Goal: Task Accomplishment & Management: Check status

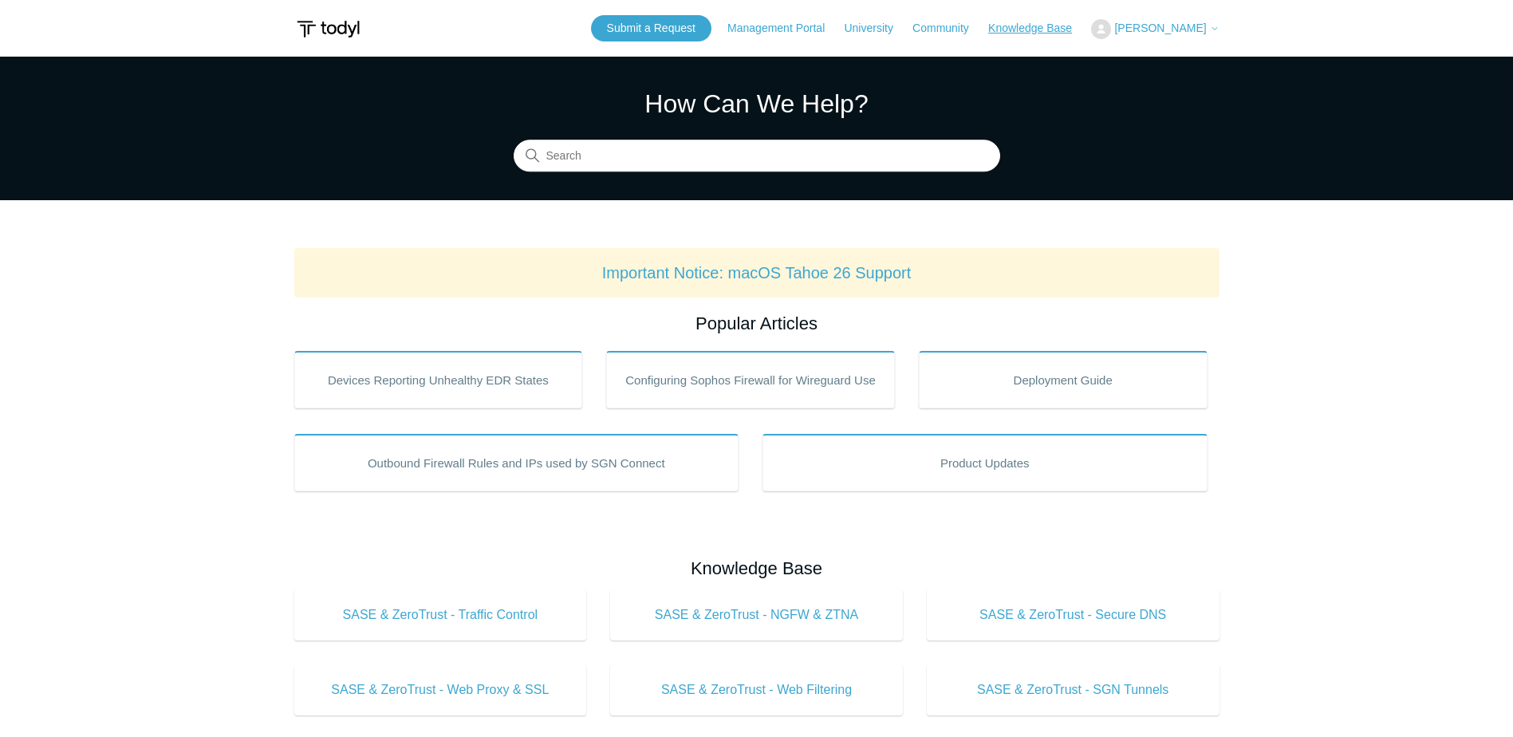
click at [1068, 33] on link "Knowledge Base" at bounding box center [1038, 28] width 100 height 17
click at [1174, 37] on button "[PERSON_NAME]" at bounding box center [1155, 29] width 128 height 20
click at [1178, 65] on link "My Support Requests" at bounding box center [1169, 63] width 155 height 28
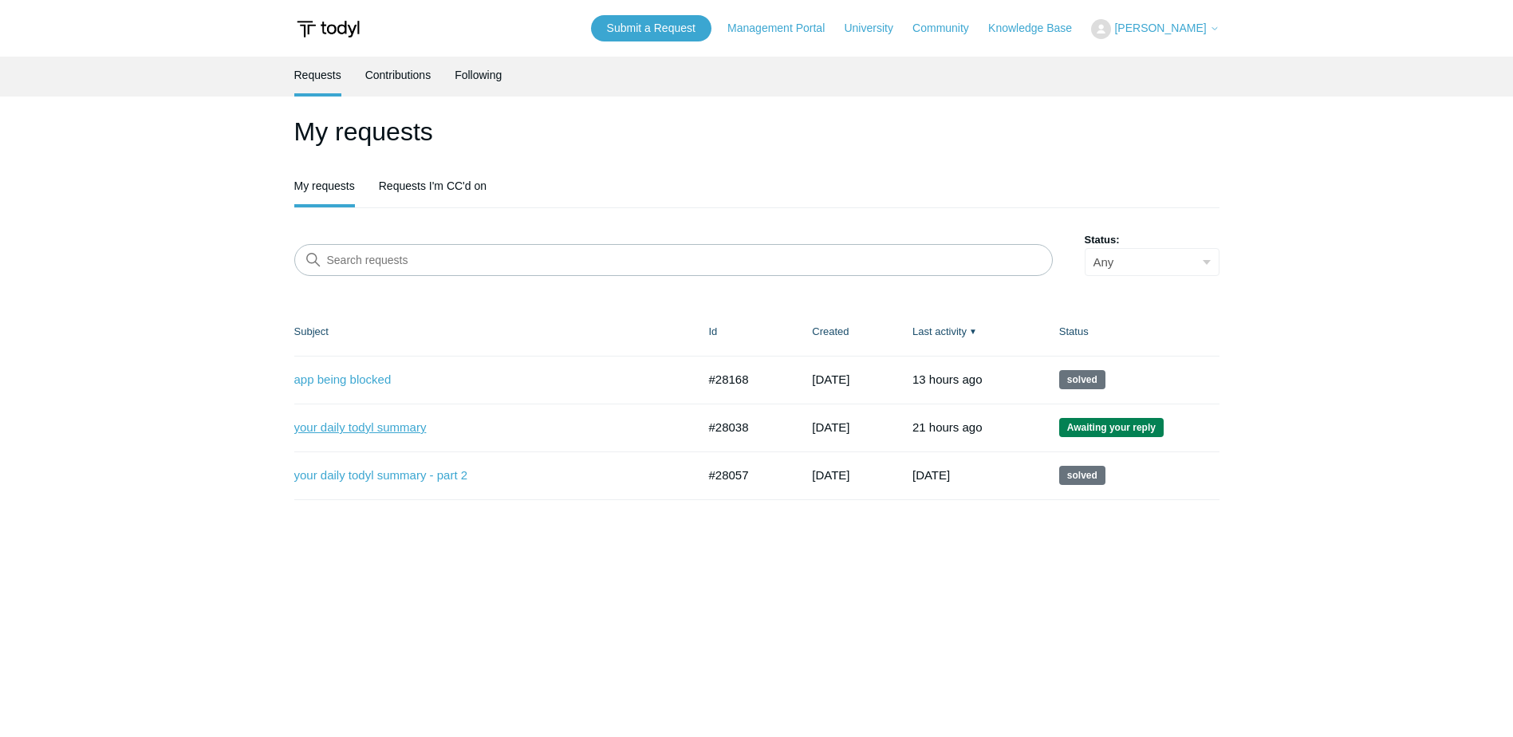
click at [303, 423] on link "your daily todyl summary" at bounding box center [483, 428] width 379 height 18
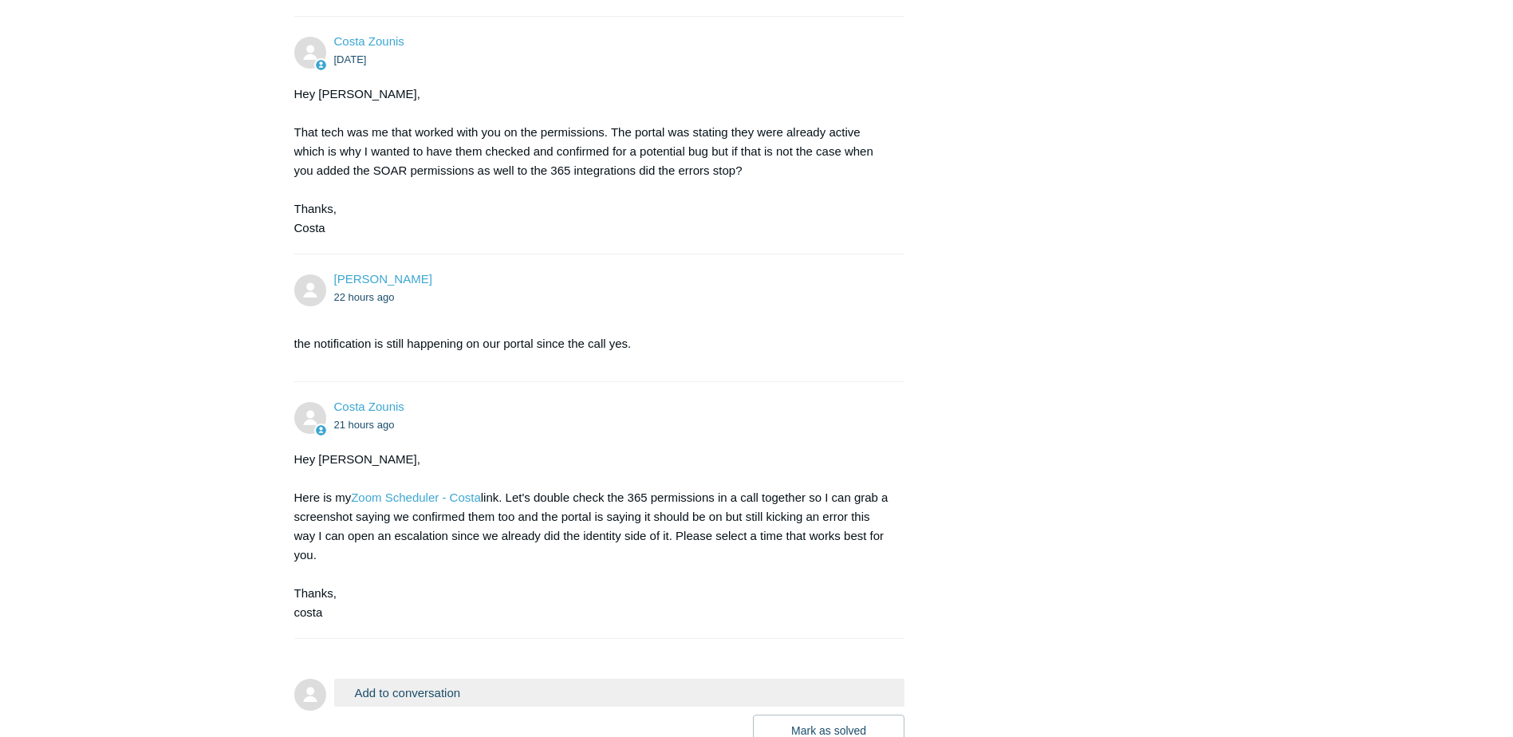
scroll to position [2030, 0]
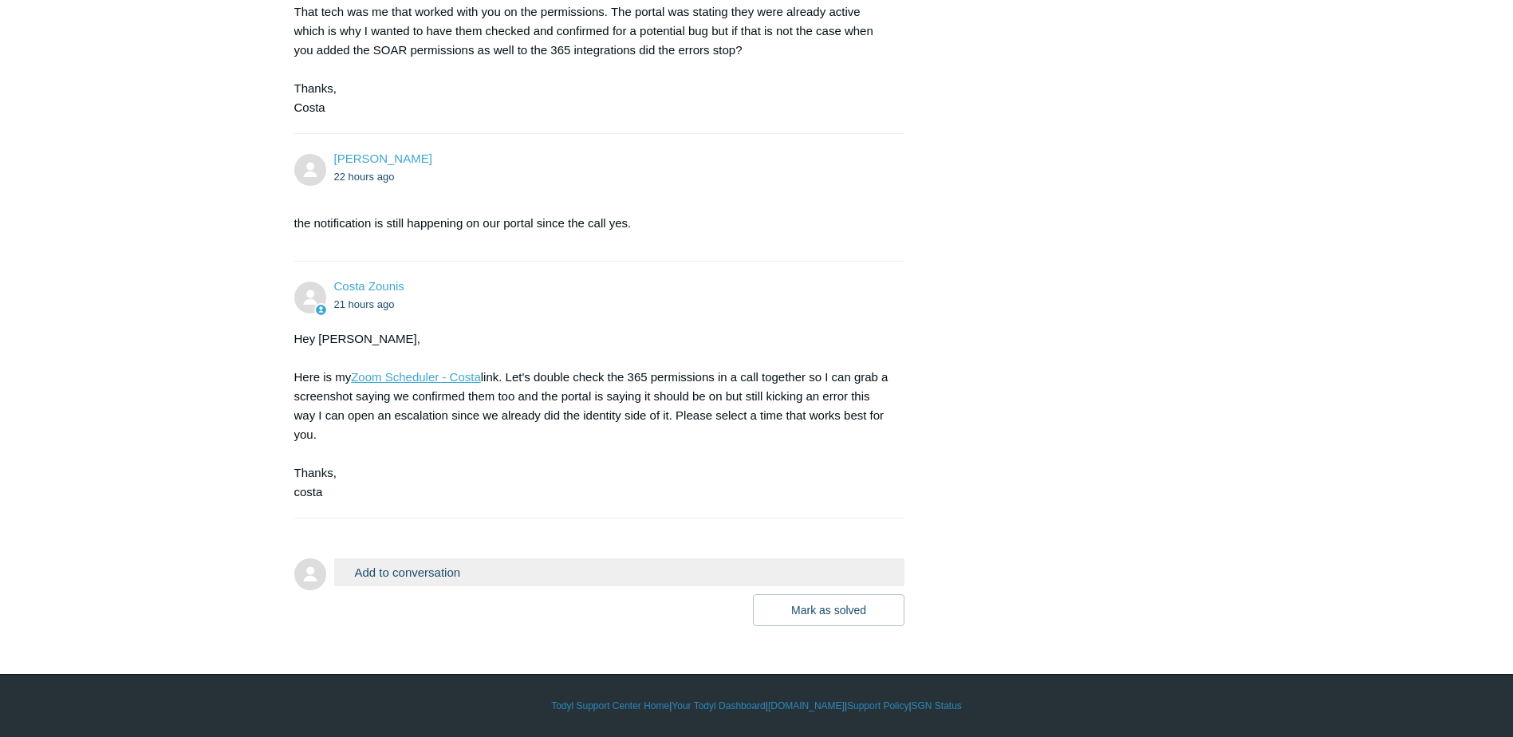
click at [390, 374] on link "Zoom Scheduler - Costa" at bounding box center [416, 377] width 130 height 14
